Goal: Task Accomplishment & Management: Complete application form

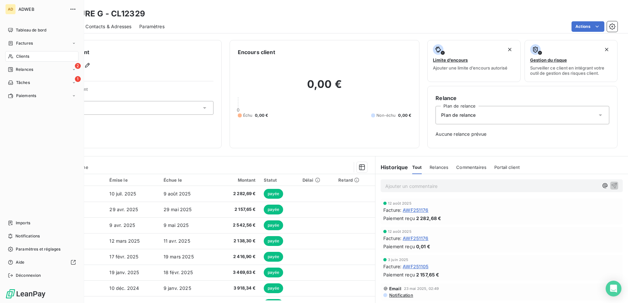
drag, startPoint x: 27, startPoint y: 55, endPoint x: 79, endPoint y: 55, distance: 52.5
click at [27, 55] on span "Clients" at bounding box center [22, 57] width 13 height 6
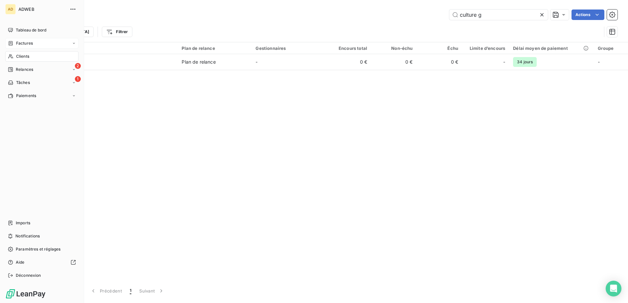
click at [46, 46] on div "Factures" at bounding box center [41, 43] width 73 height 11
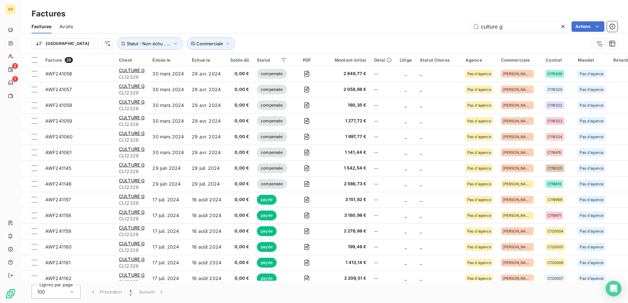
drag, startPoint x: 510, startPoint y: 29, endPoint x: 446, endPoint y: 30, distance: 64.3
click at [446, 30] on div "culture g Actions" at bounding box center [349, 26] width 536 height 11
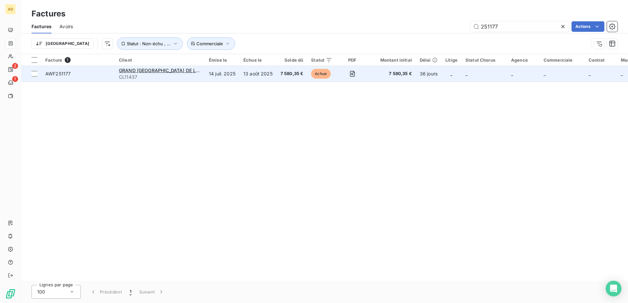
type input "251177"
click at [242, 77] on td "13 août 2025" at bounding box center [257, 74] width 37 height 16
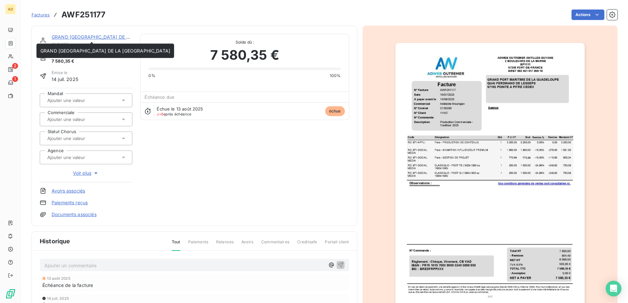
click at [89, 36] on link "GRAND [GEOGRAPHIC_DATA] DE LA [GEOGRAPHIC_DATA]" at bounding box center [117, 37] width 130 height 6
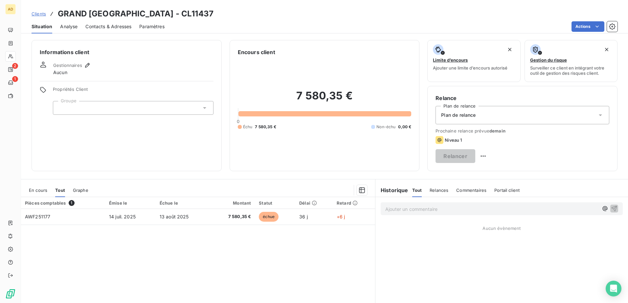
click at [105, 24] on span "Contacts & Adresses" at bounding box center [108, 26] width 46 height 7
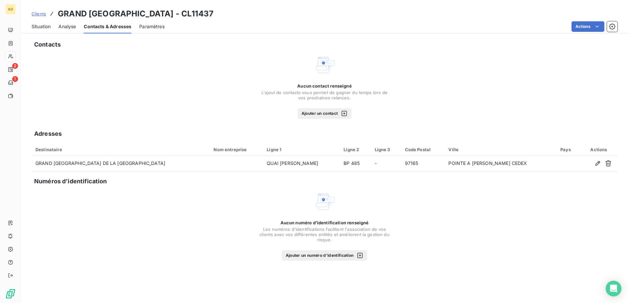
click at [323, 117] on button "Ajouter un contact" at bounding box center [324, 113] width 54 height 11
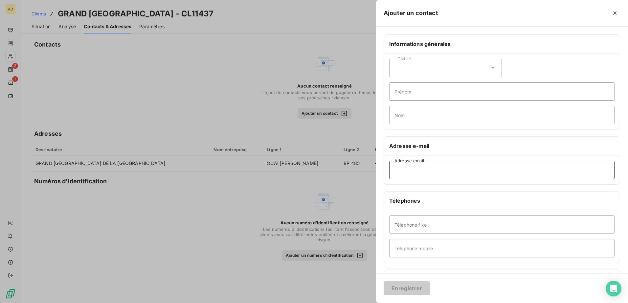
click at [422, 171] on input "Adresse email" at bounding box center [501, 170] width 225 height 18
paste input "[EMAIL_ADDRESS][DOMAIN_NAME]"
type input "[EMAIL_ADDRESS][DOMAIN_NAME]"
click at [493, 66] on icon at bounding box center [492, 68] width 7 height 7
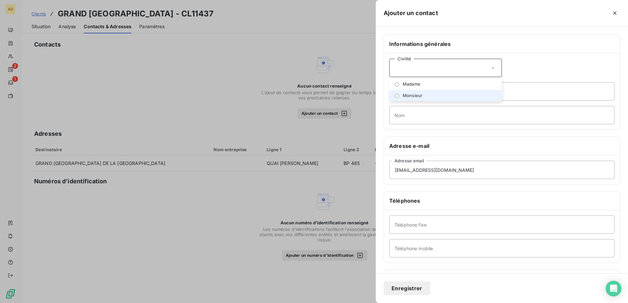
click at [434, 98] on li "Monsieur" at bounding box center [445, 95] width 113 height 11
click at [420, 92] on input "Prénom" at bounding box center [501, 91] width 225 height 18
type input "Teddy"
click at [415, 117] on input "Nom" at bounding box center [501, 115] width 225 height 18
type input "LOSIO"
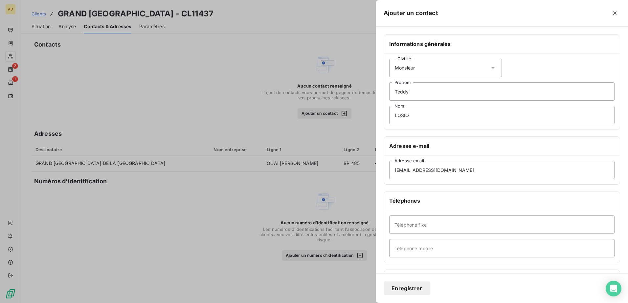
click at [408, 290] on button "Enregistrer" at bounding box center [406, 289] width 47 height 14
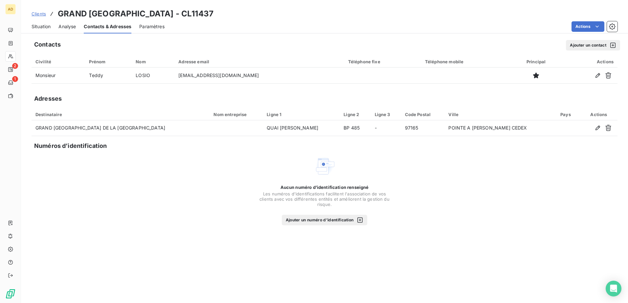
click at [47, 28] on span "Situation" at bounding box center [41, 26] width 19 height 7
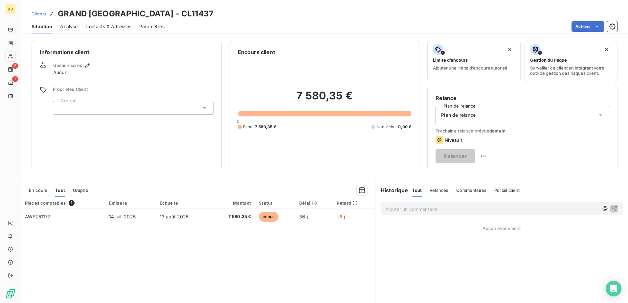
click at [106, 29] on span "Contacts & Adresses" at bounding box center [108, 26] width 46 height 7
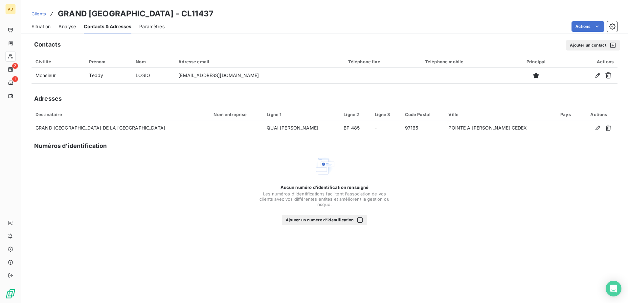
click at [581, 45] on button "Ajouter un contact" at bounding box center [593, 45] width 54 height 11
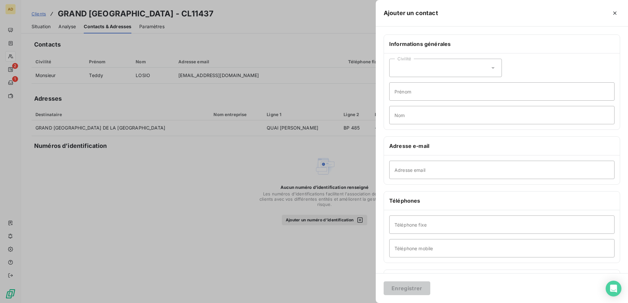
click at [486, 69] on div "Civilité" at bounding box center [445, 68] width 113 height 18
click at [452, 87] on li "Madame" at bounding box center [445, 83] width 113 height 11
click at [439, 100] on input "Prénom" at bounding box center [501, 91] width 225 height 18
type input "[PERSON_NAME]"
click at [409, 118] on input "Nom" at bounding box center [501, 115] width 225 height 18
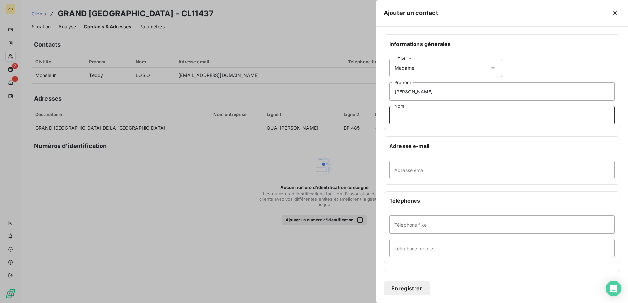
paste input "SAINT-[PERSON_NAME]"
type input "SAINT-[PERSON_NAME]"
click at [445, 171] on input "Adresse email" at bounding box center [501, 170] width 225 height 18
paste input "[EMAIL_ADDRESS][DOMAIN_NAME]"
type input "[EMAIL_ADDRESS][DOMAIN_NAME]"
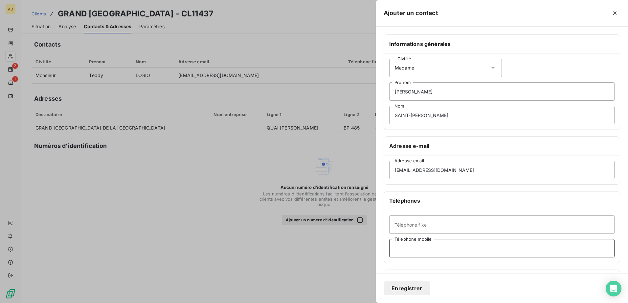
click at [422, 247] on input "Téléphone mobile" at bounding box center [501, 248] width 225 height 18
paste input "0690 331 547"
drag, startPoint x: 396, startPoint y: 249, endPoint x: 390, endPoint y: 248, distance: 6.0
click at [390, 248] on input "0690 331 547" at bounding box center [501, 248] width 225 height 18
click at [445, 251] on input "[PHONE_NUMBER]" at bounding box center [501, 248] width 225 height 18
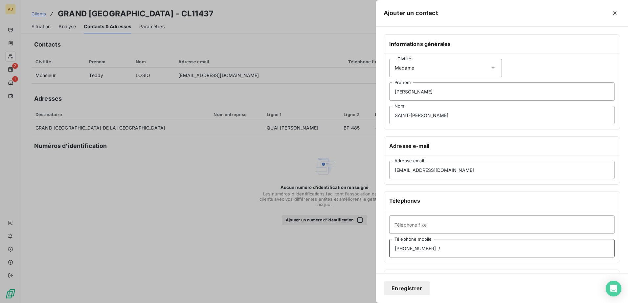
click at [456, 250] on input "[PHONE_NUMBER] /" at bounding box center [501, 248] width 225 height 18
paste input "0590 686 250"
click at [455, 250] on input "[PHONE_NUMBER] / [PHONE_NUMBER]" at bounding box center [501, 248] width 225 height 18
type input "[PHONE_NUMBER] / [PHONE_NUMBER]"
click at [405, 230] on input "Téléphone fixe" at bounding box center [501, 225] width 225 height 18
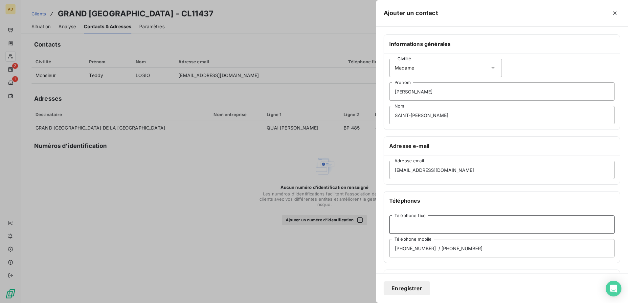
paste input "Adjoint aux Relations Institutionnelles & Politiques"
click at [509, 225] on input "Adjoint aux Relations Institutionnelles & Politiques" at bounding box center [501, 225] width 225 height 18
type input "Adjoint aux Relations Institutionnelles"
click at [406, 291] on button "Enregistrer" at bounding box center [406, 289] width 47 height 14
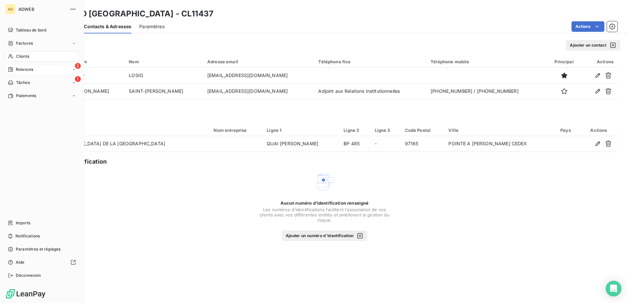
click at [22, 70] on span "Relances" at bounding box center [24, 70] width 17 height 6
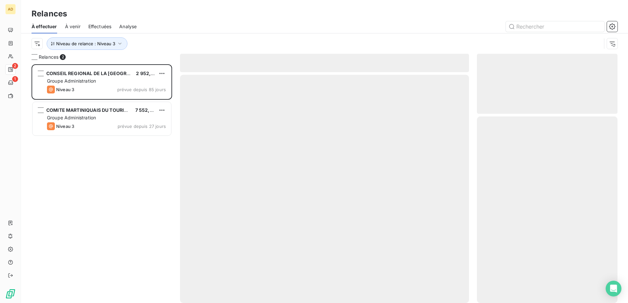
scroll to position [234, 136]
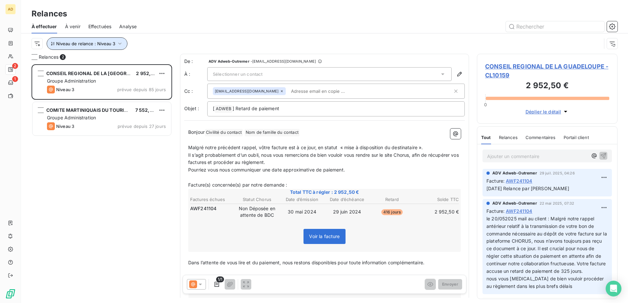
click at [121, 45] on icon "button" at bounding box center [120, 43] width 7 height 7
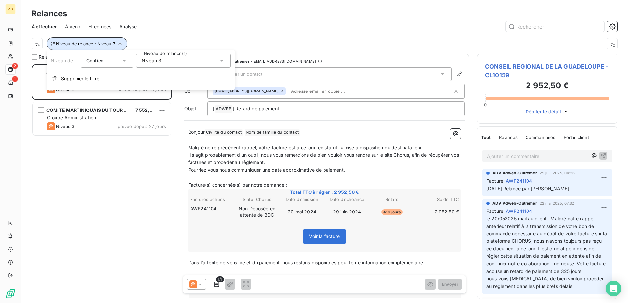
click at [121, 45] on icon "button" at bounding box center [120, 43] width 7 height 7
